Goal: Information Seeking & Learning: Learn about a topic

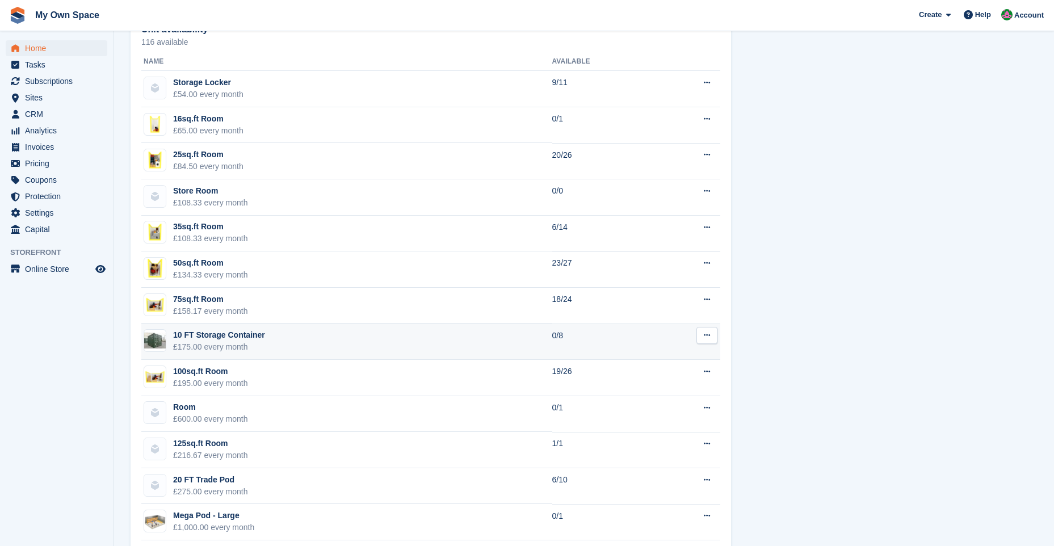
scroll to position [681, 0]
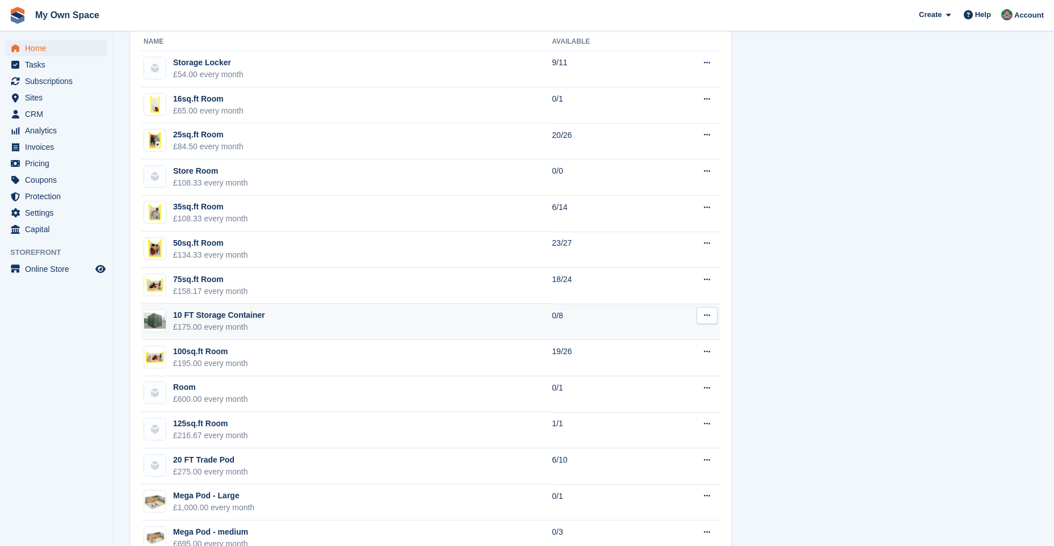
click at [263, 326] on td "10 FT Storage Container £175.00 every month" at bounding box center [346, 322] width 411 height 36
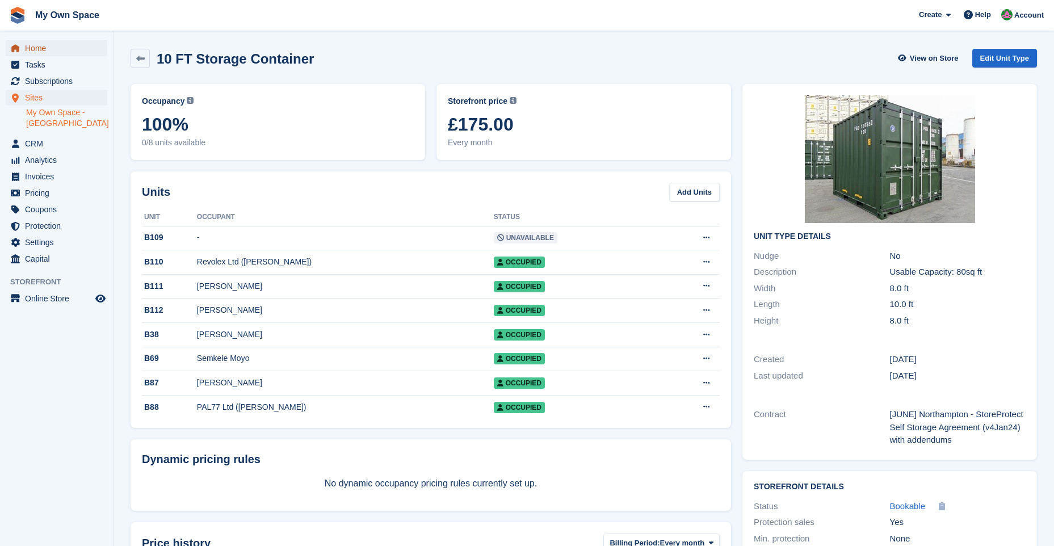
click at [57, 52] on span "Home" at bounding box center [59, 48] width 68 height 16
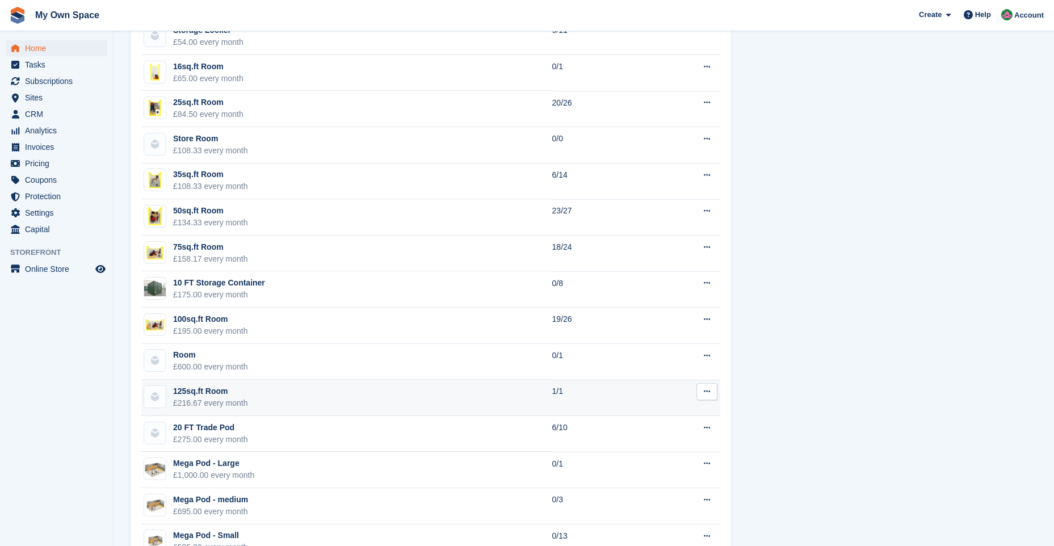
scroll to position [795, 0]
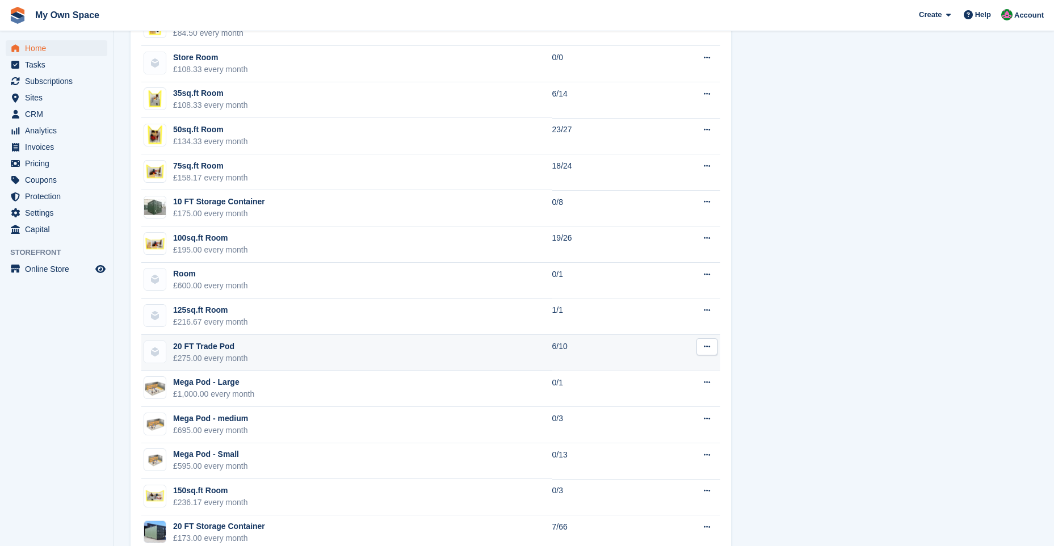
click at [227, 352] on div "20 FT Trade Pod" at bounding box center [210, 347] width 75 height 12
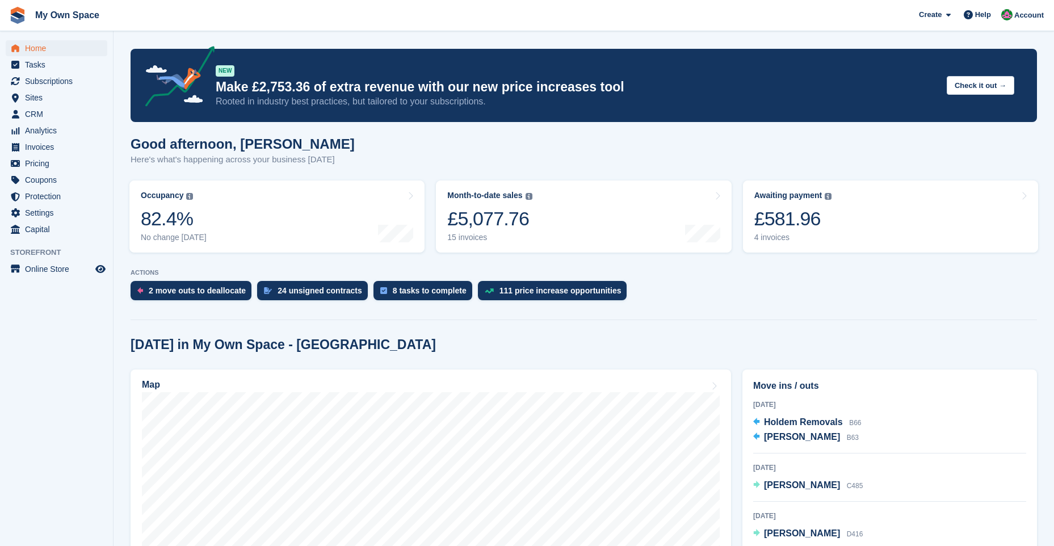
scroll to position [908, 0]
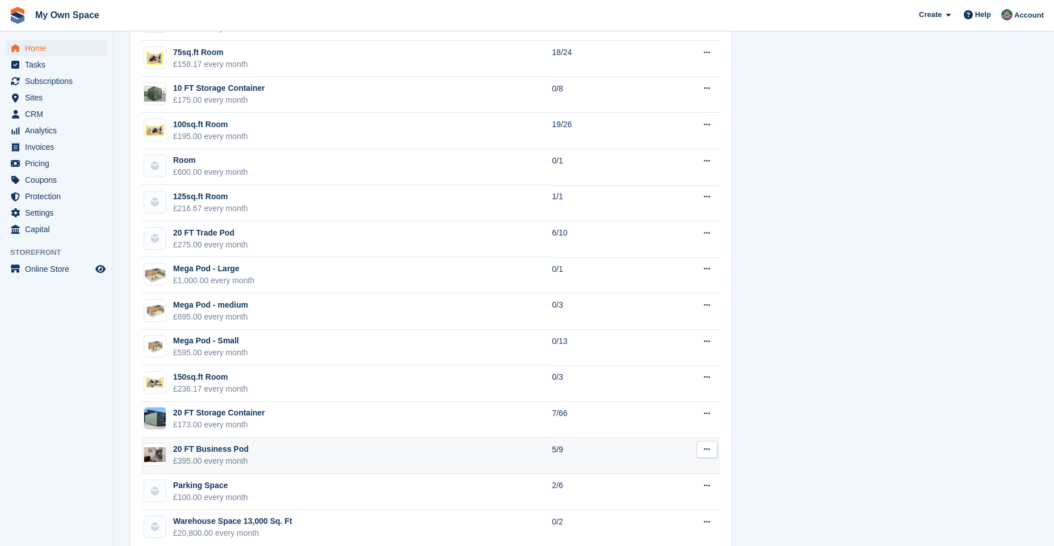
click at [313, 451] on td "20 FT Business Pod £395.00 every month" at bounding box center [346, 456] width 411 height 36
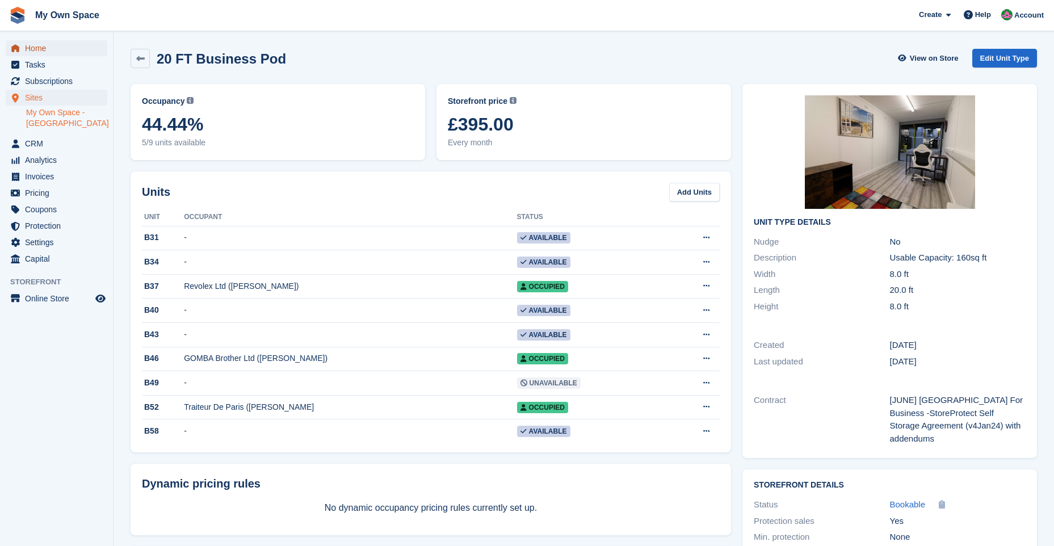
click at [45, 47] on span "Home" at bounding box center [59, 48] width 68 height 16
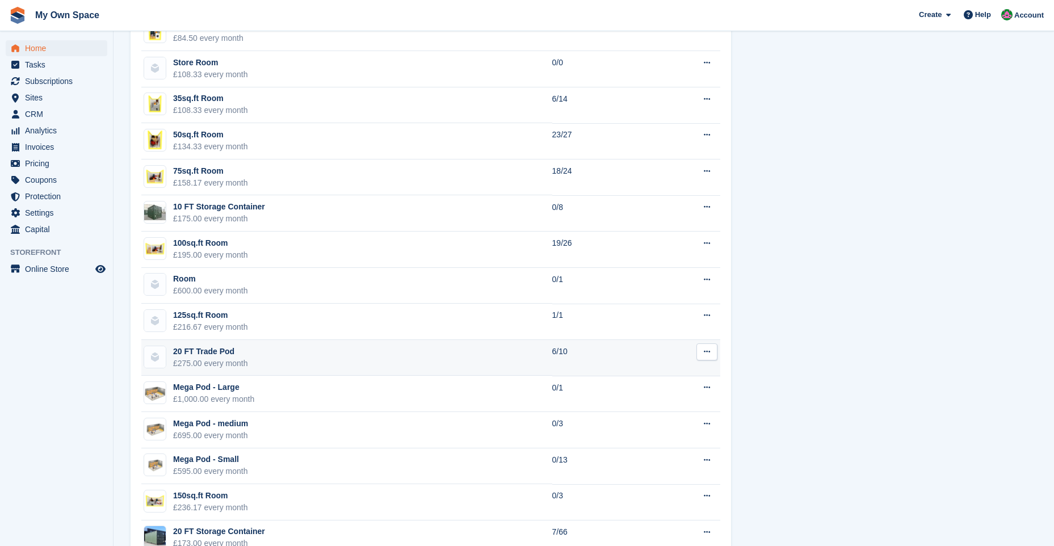
scroll to position [852, 0]
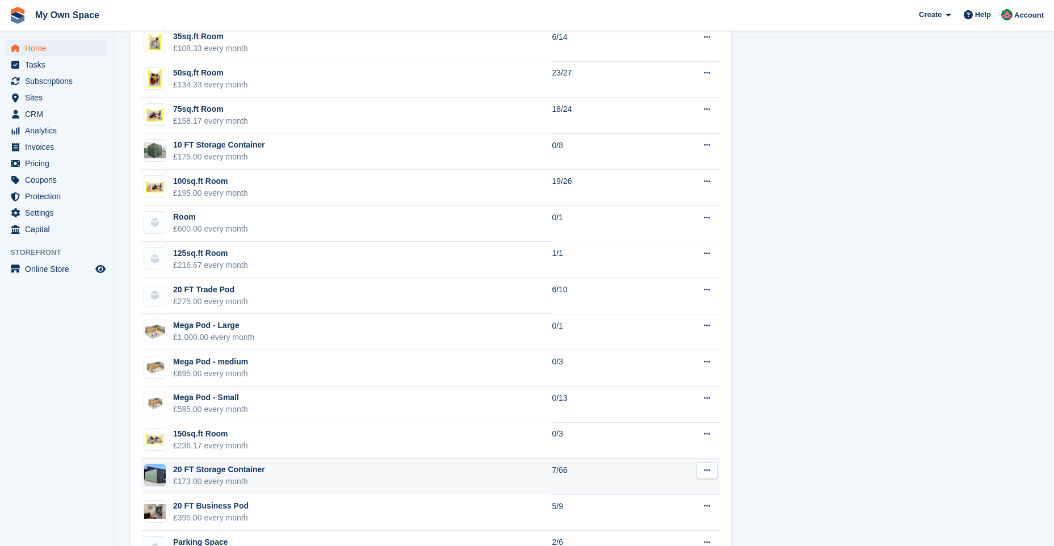
click at [318, 476] on td "20 FT Storage Container £173.00 every month" at bounding box center [346, 477] width 411 height 36
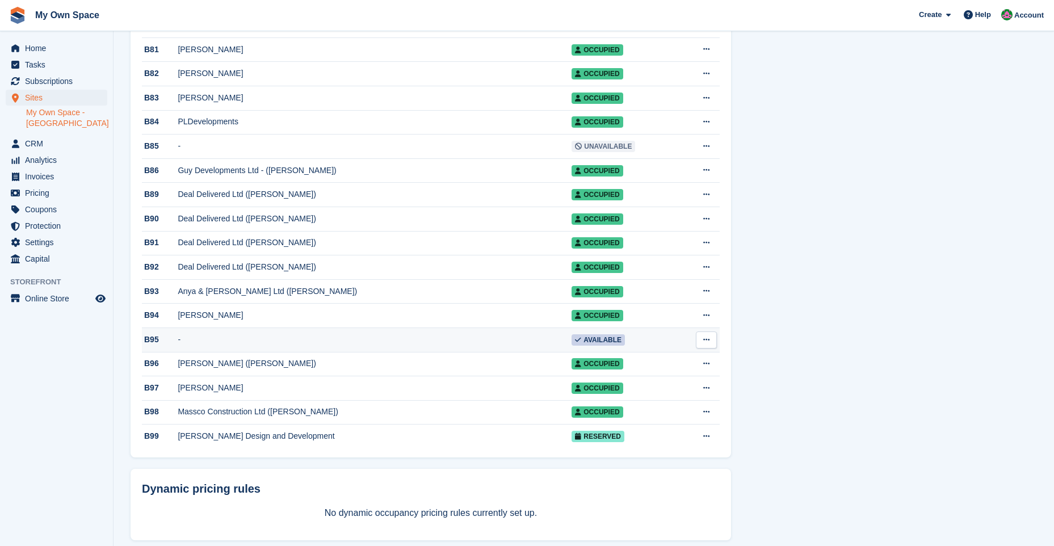
scroll to position [1419, 0]
